Goal: Check status: Check status

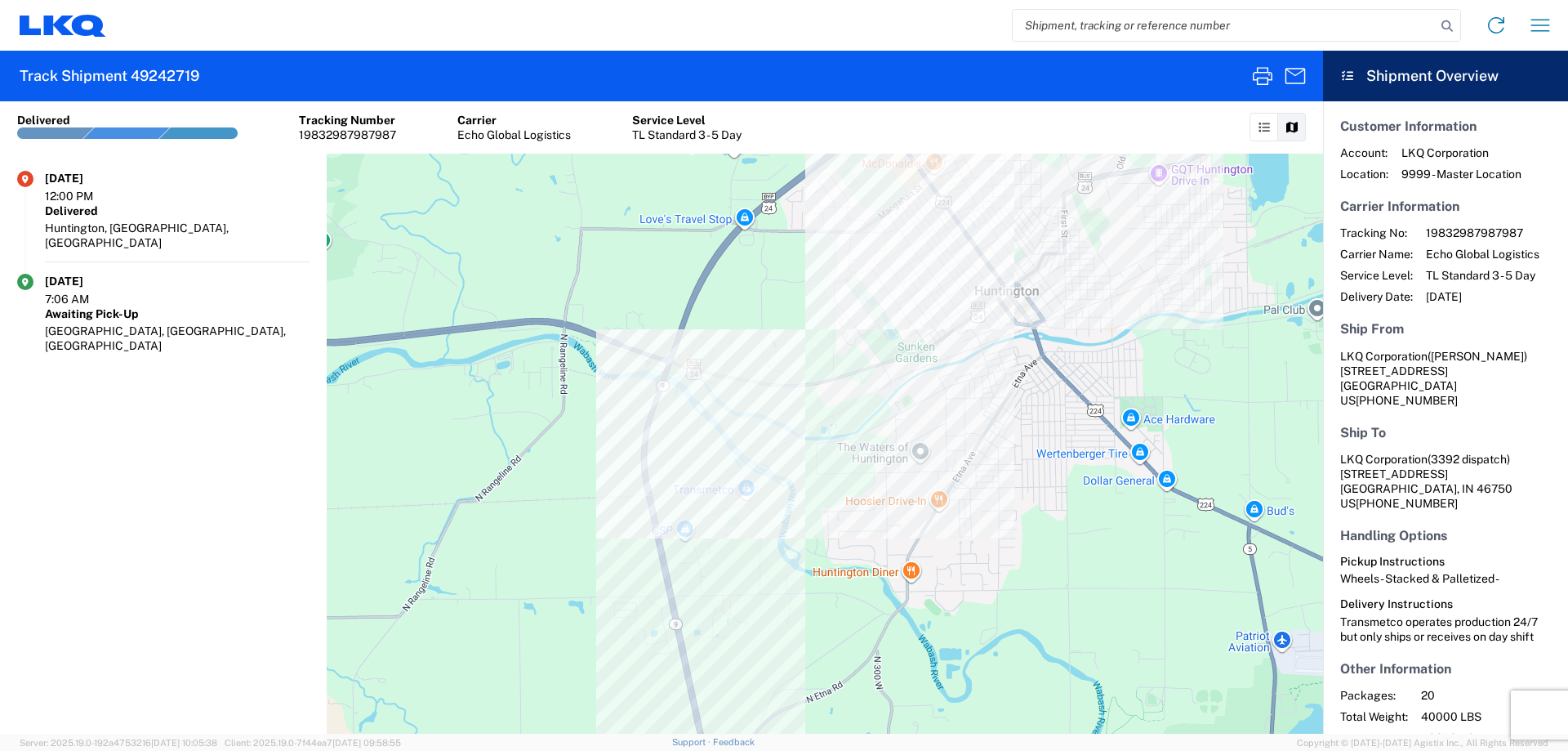
click at [1066, 27] on input "search" at bounding box center [1224, 25] width 423 height 31
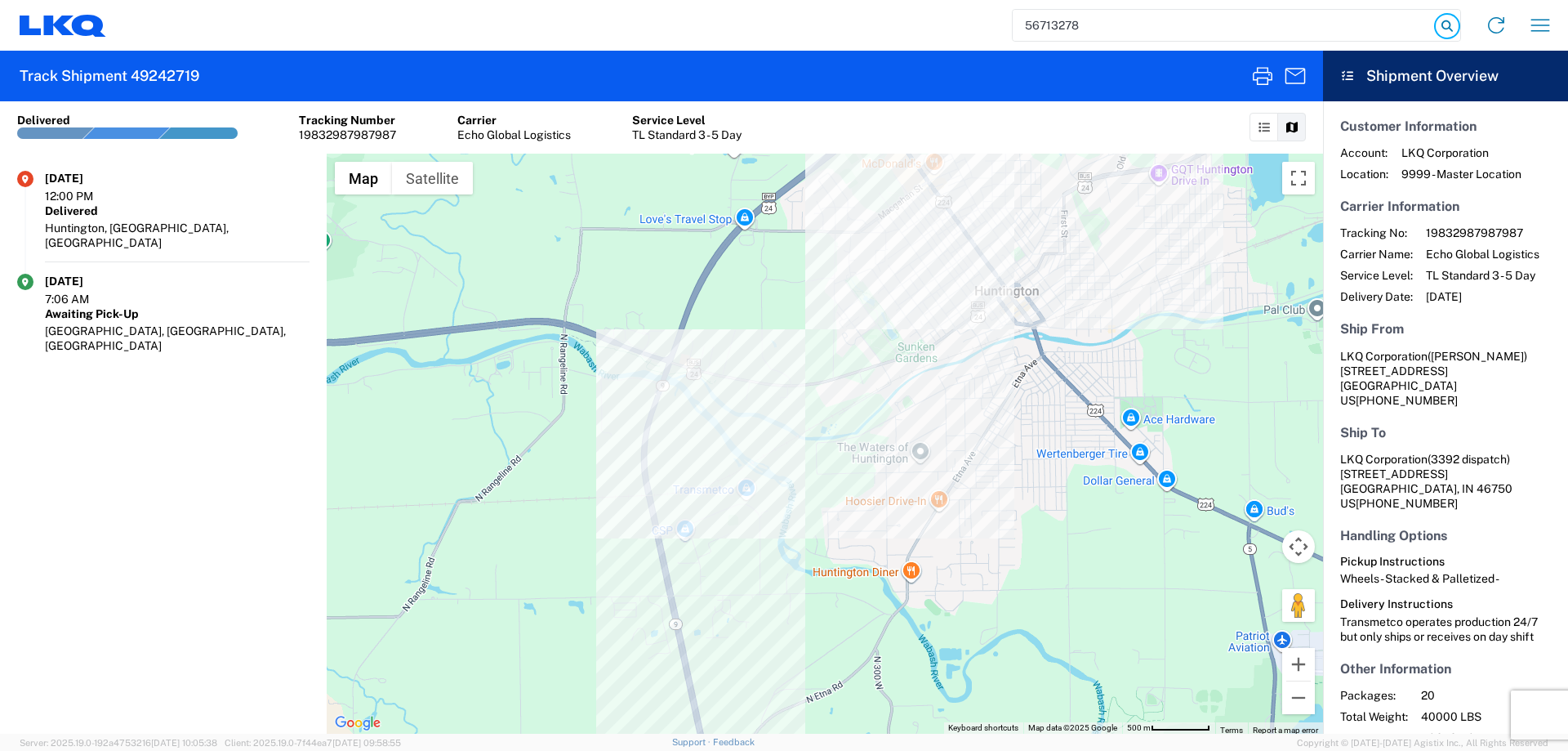
click at [1440, 24] on icon at bounding box center [1446, 26] width 23 height 23
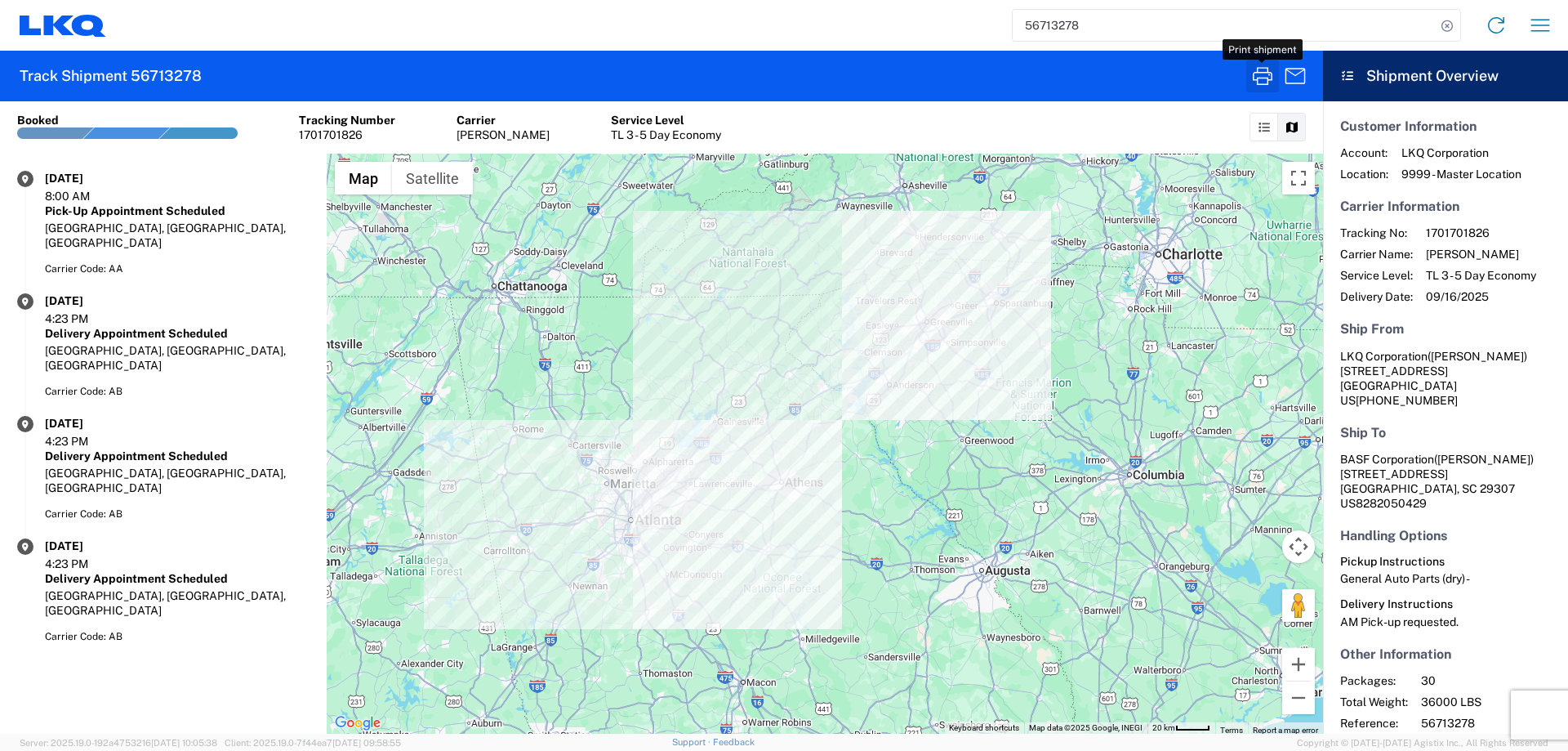
click at [1256, 75] on icon "button" at bounding box center [1262, 75] width 27 height 27
click at [1102, 37] on input "56713278" at bounding box center [1224, 25] width 423 height 31
type input "5"
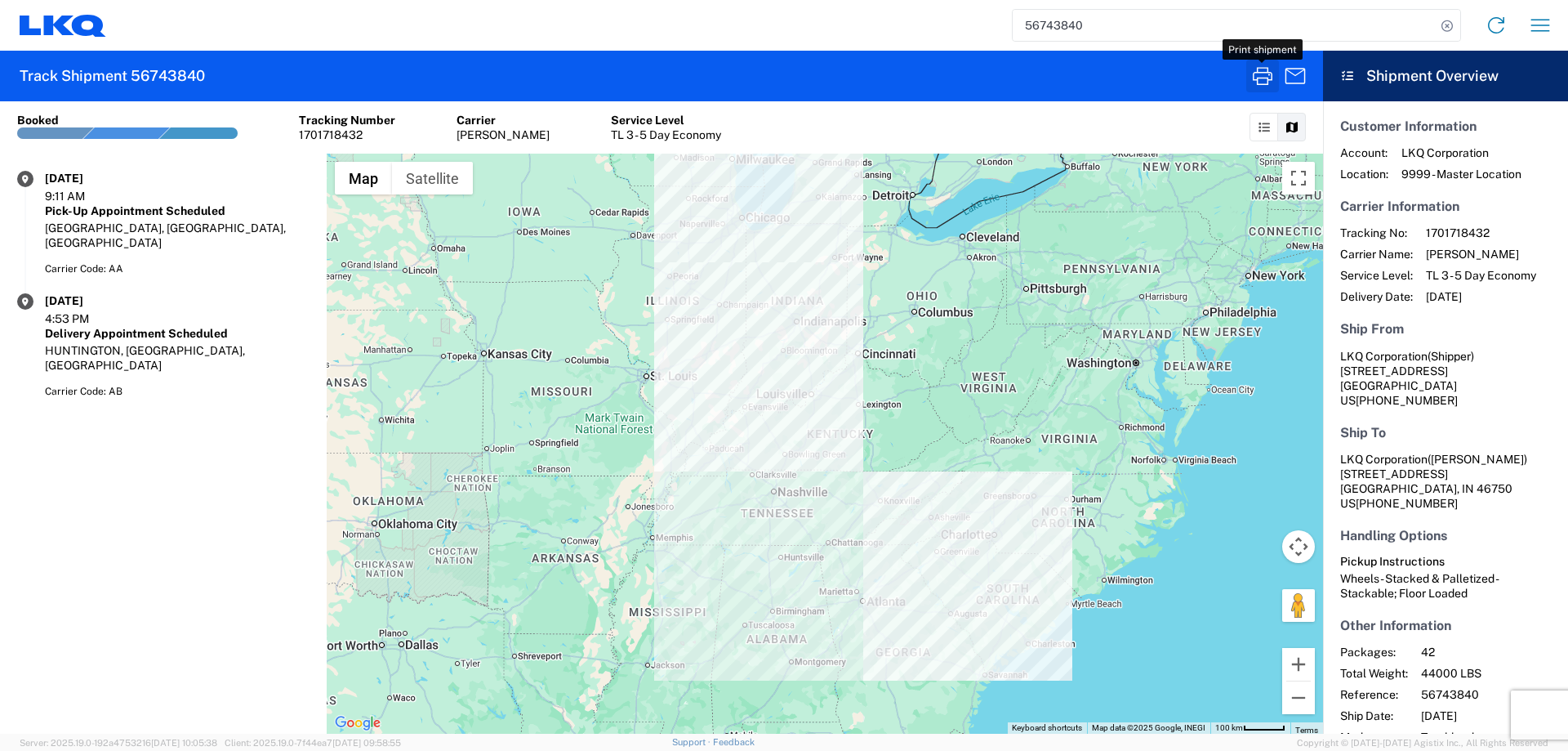
click at [1268, 75] on icon "button" at bounding box center [1262, 75] width 27 height 27
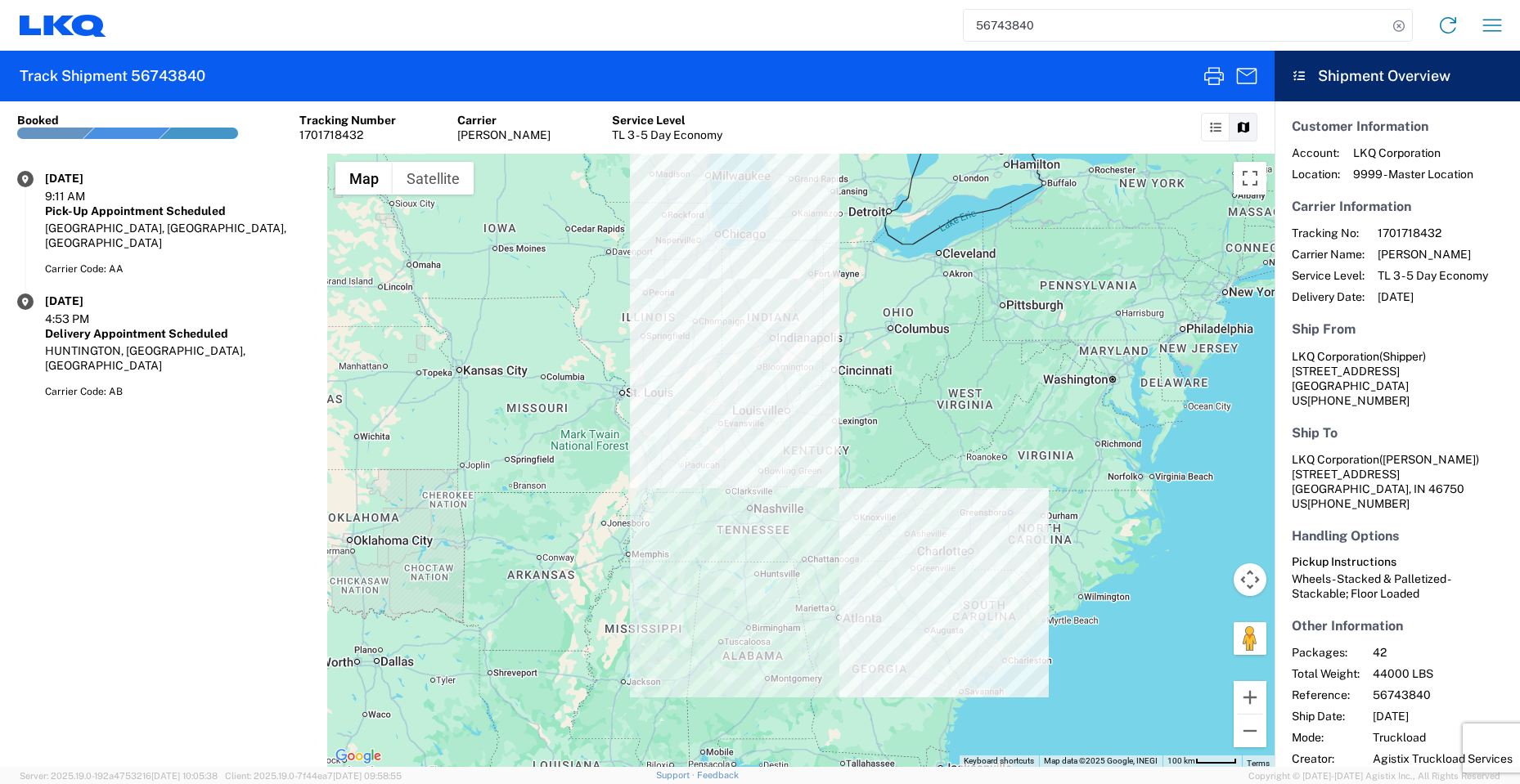
click at [1069, 23] on input "56743840" at bounding box center [1175, 25] width 424 height 31
type input "5"
paste input "56713280"
type input "56713280"
click at [1392, 27] on icon at bounding box center [1398, 26] width 23 height 23
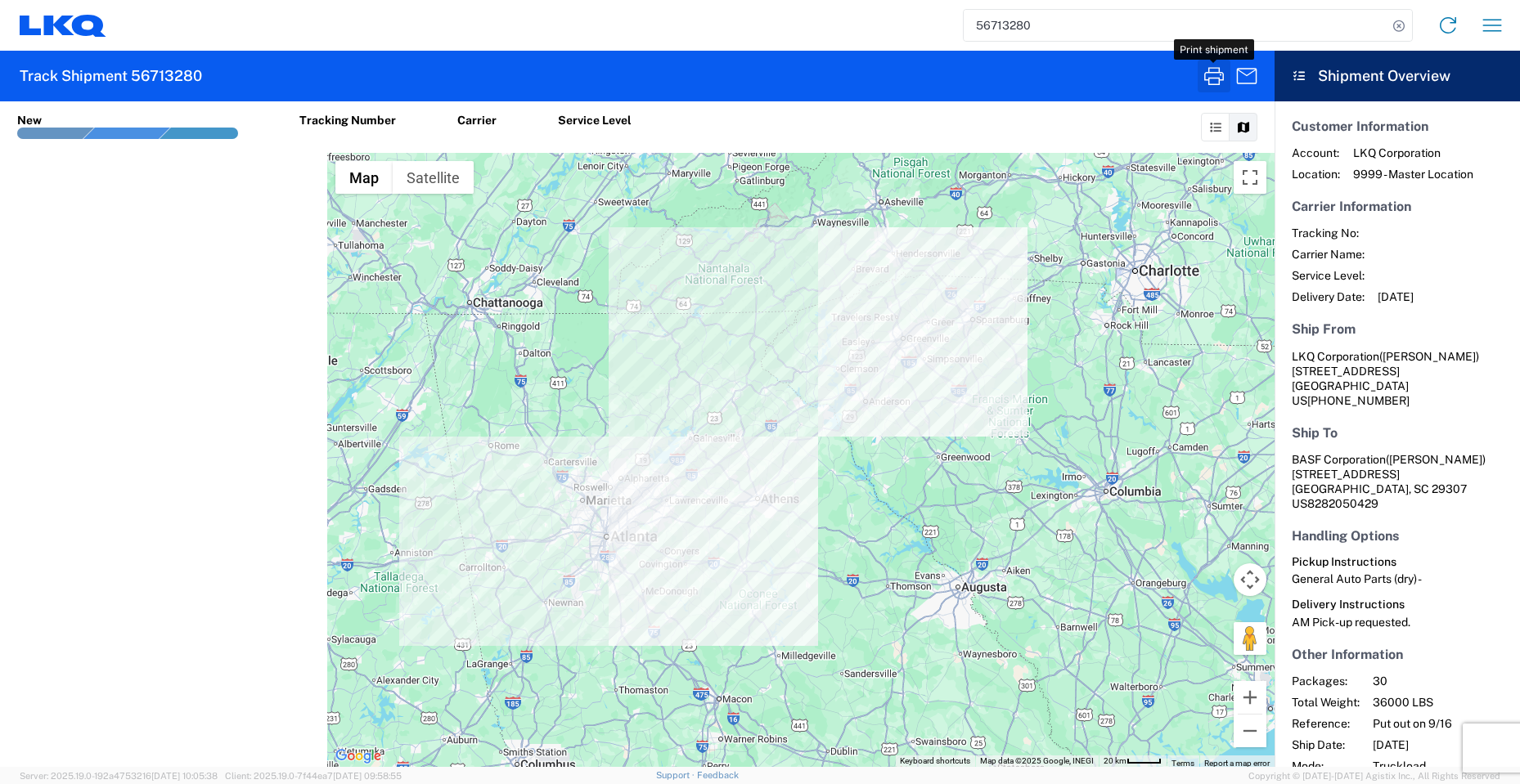
click at [1211, 75] on icon "button" at bounding box center [1214, 75] width 27 height 27
